Goal: Information Seeking & Learning: Learn about a topic

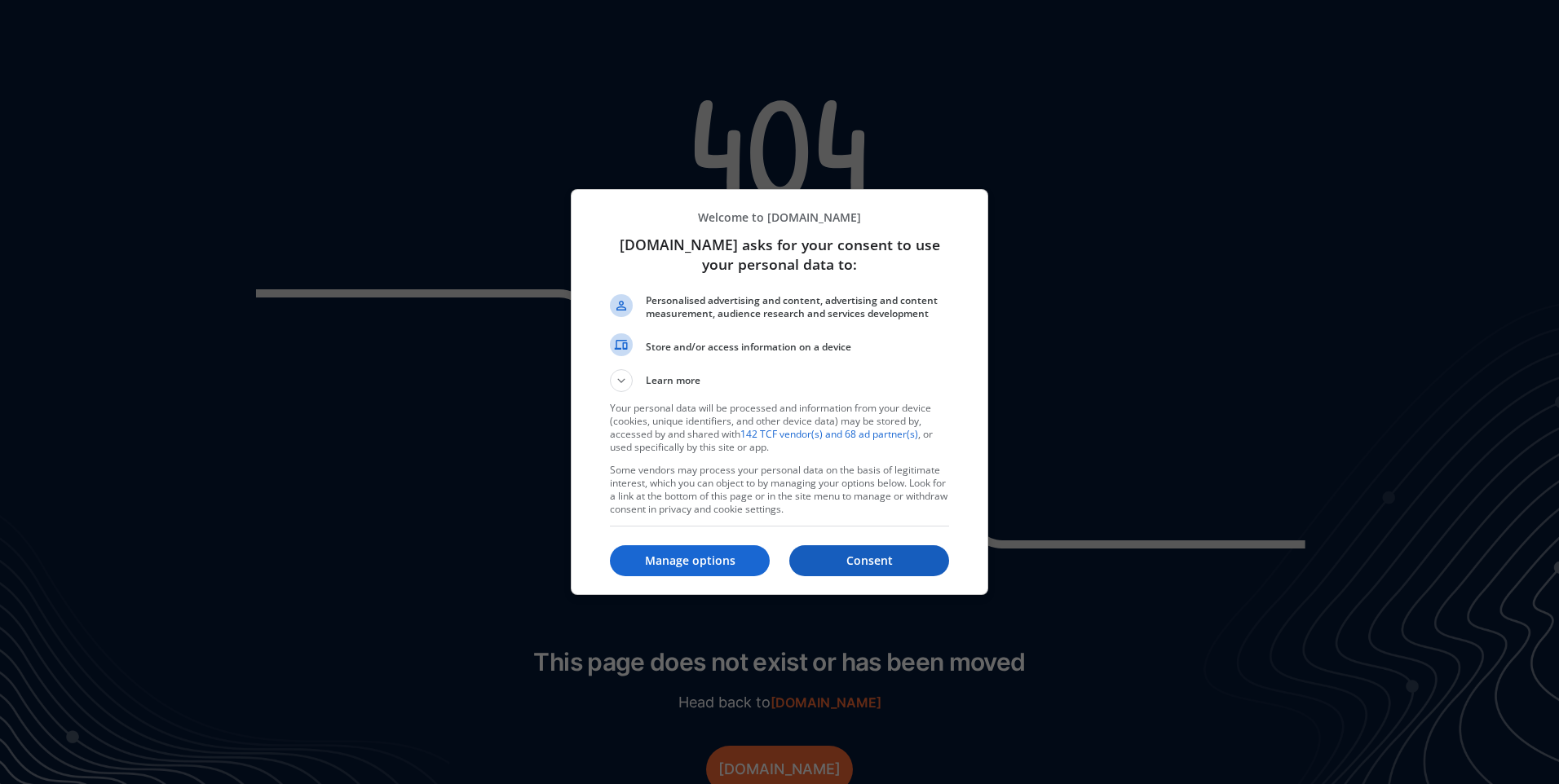
click at [850, 556] on p "Consent" at bounding box center [868, 560] width 160 height 16
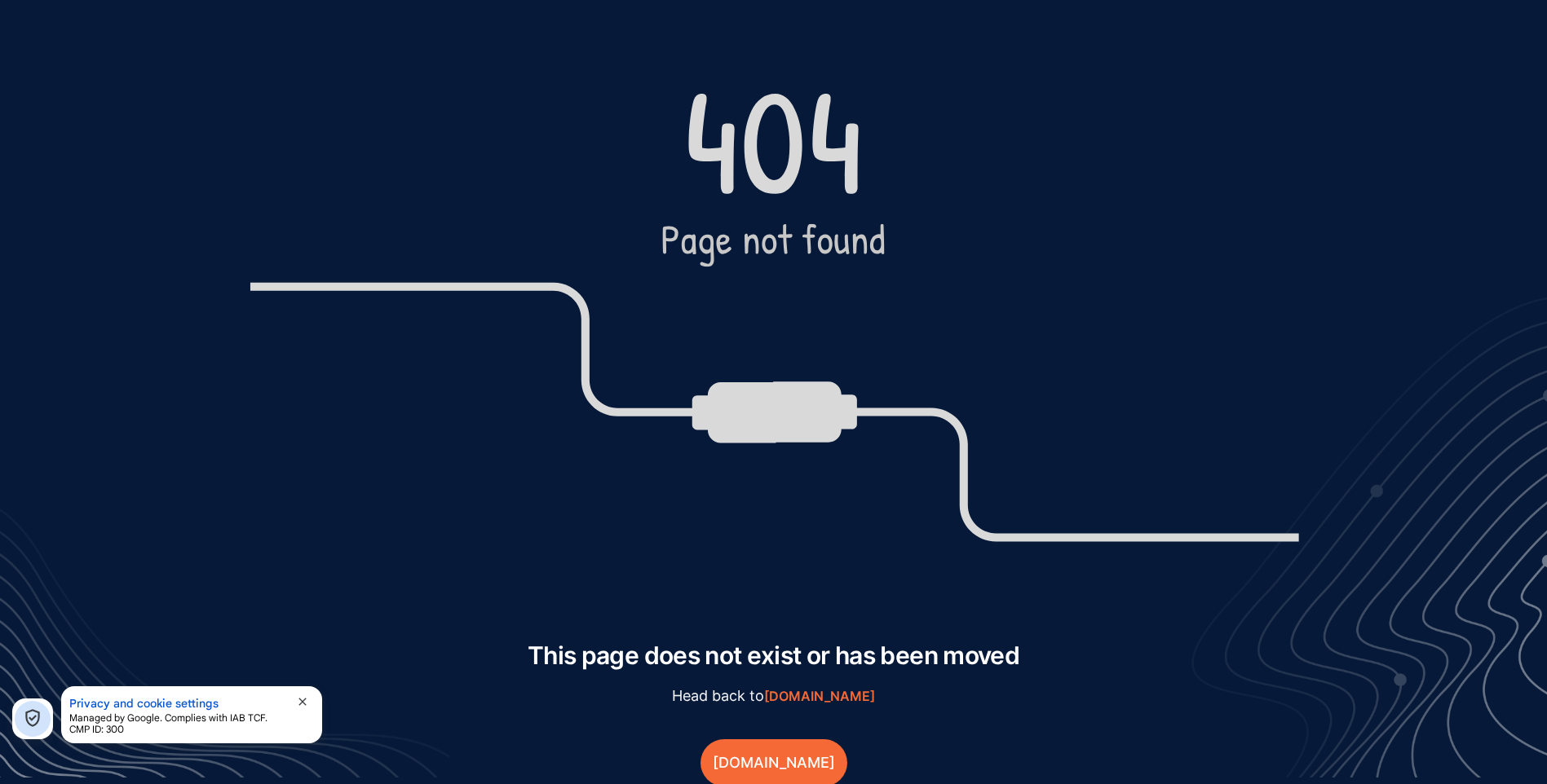
scroll to position [9, 0]
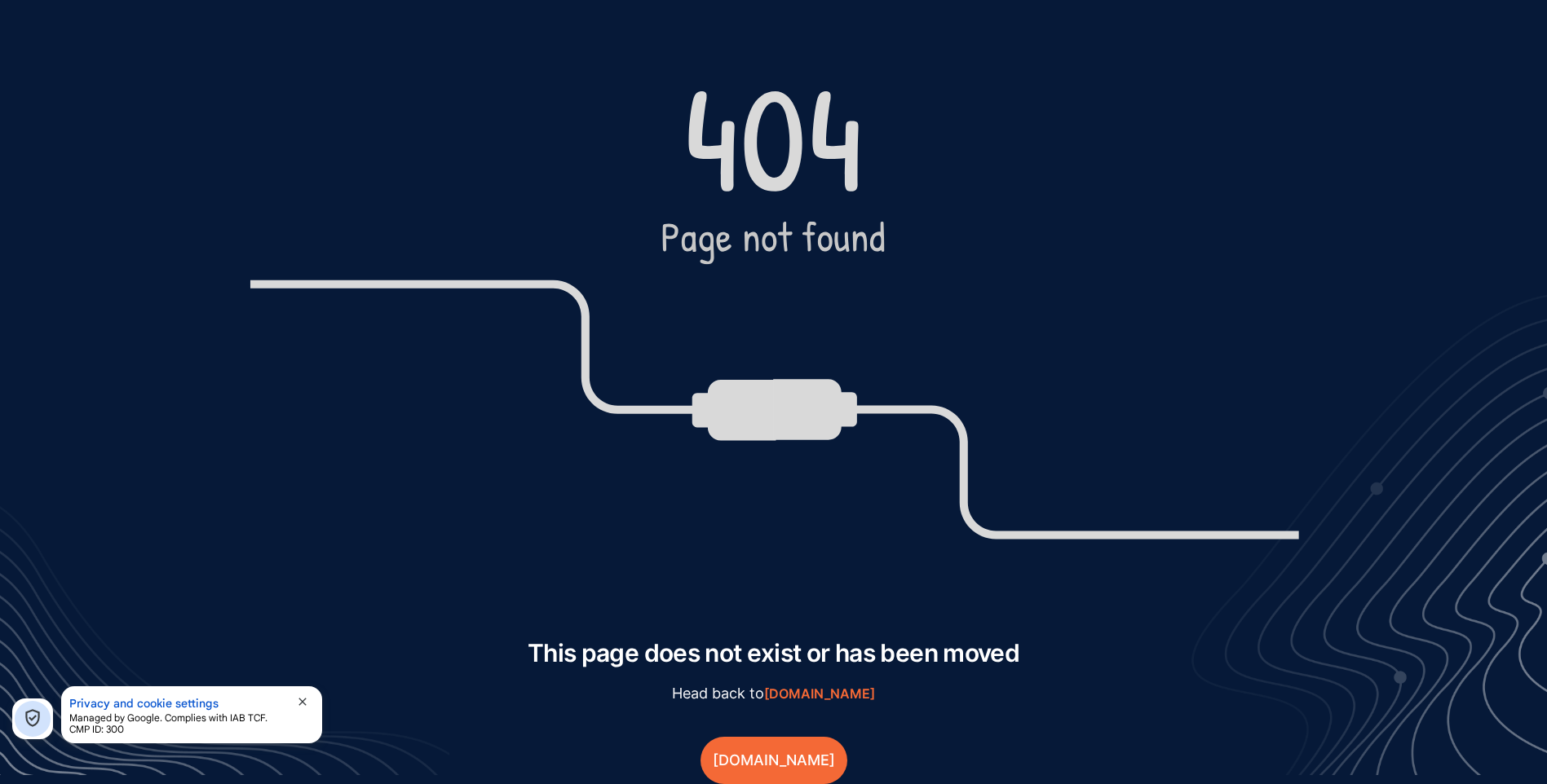
click at [784, 755] on link "GetClue.com" at bounding box center [773, 760] width 146 height 47
